Goal: Find specific page/section: Locate a particular part of the current website

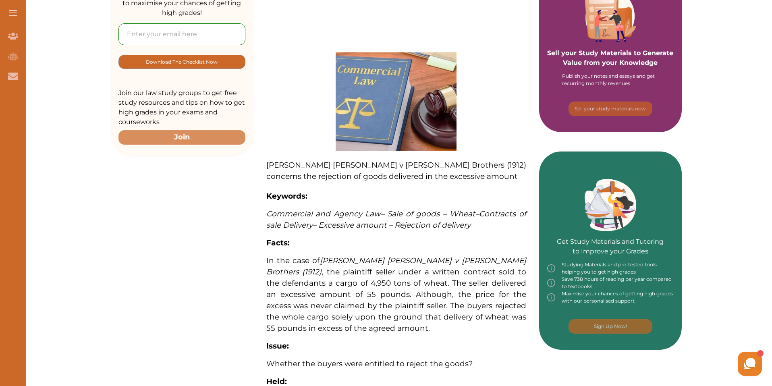
scroll to position [180, 0]
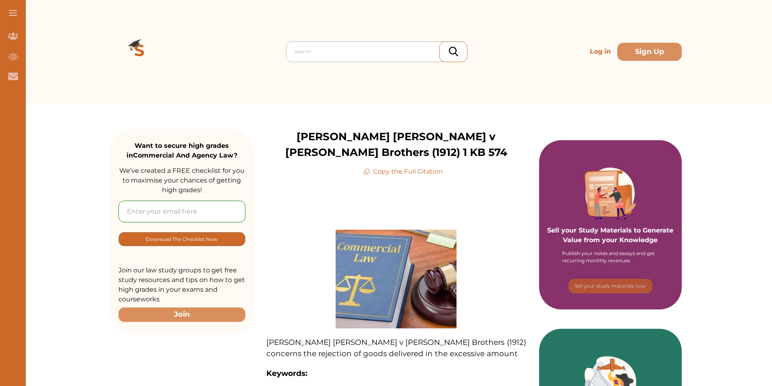
click at [350, 58] on div "Search" at bounding box center [379, 51] width 176 height 15
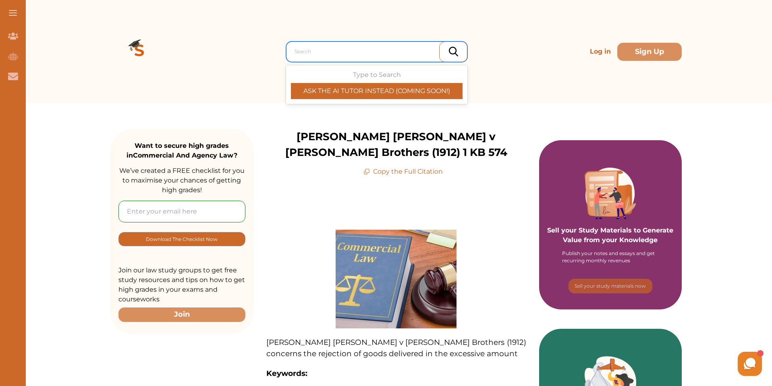
paste input "[URL][DOMAIN_NAME]"
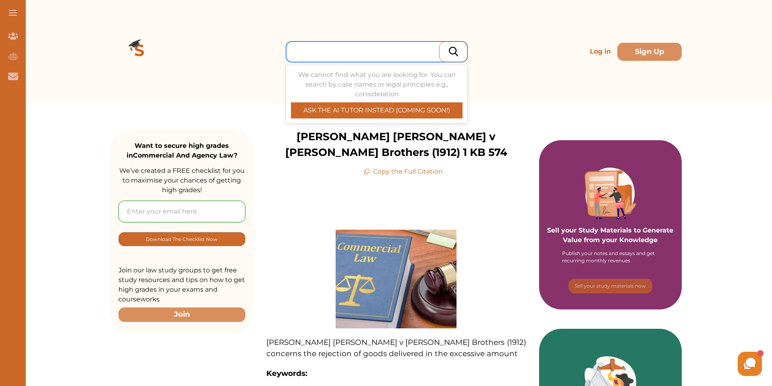
type input "[URL][DOMAIN_NAME]"
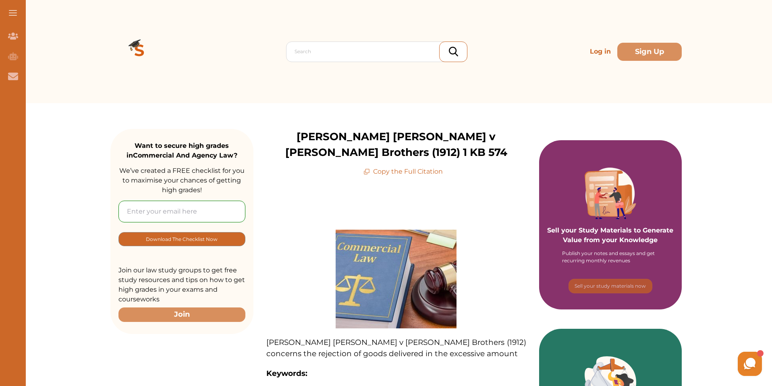
scroll to position [0, 0]
